Goal: Transaction & Acquisition: Purchase product/service

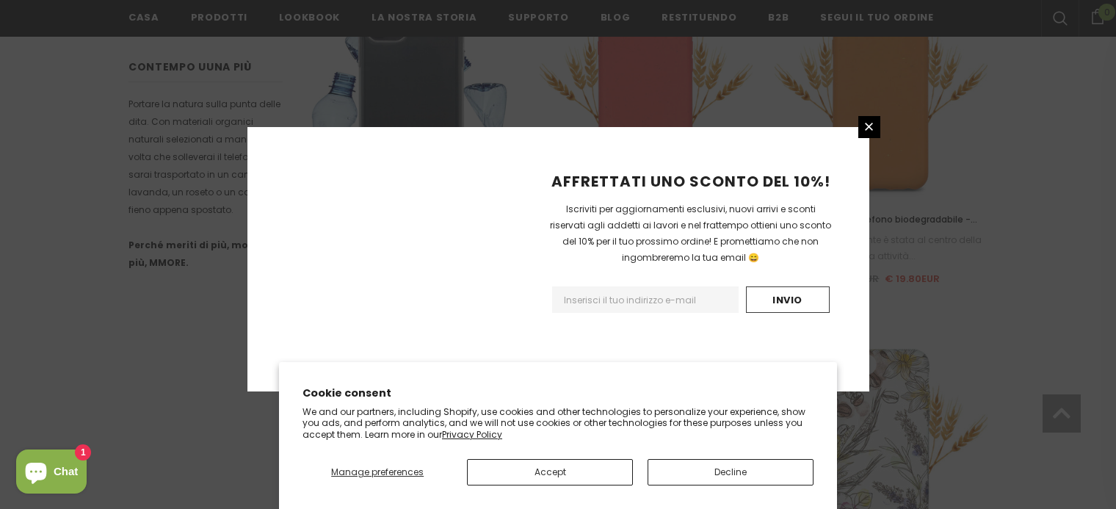
scroll to position [1813, 0]
